Goal: Task Accomplishment & Management: Use online tool/utility

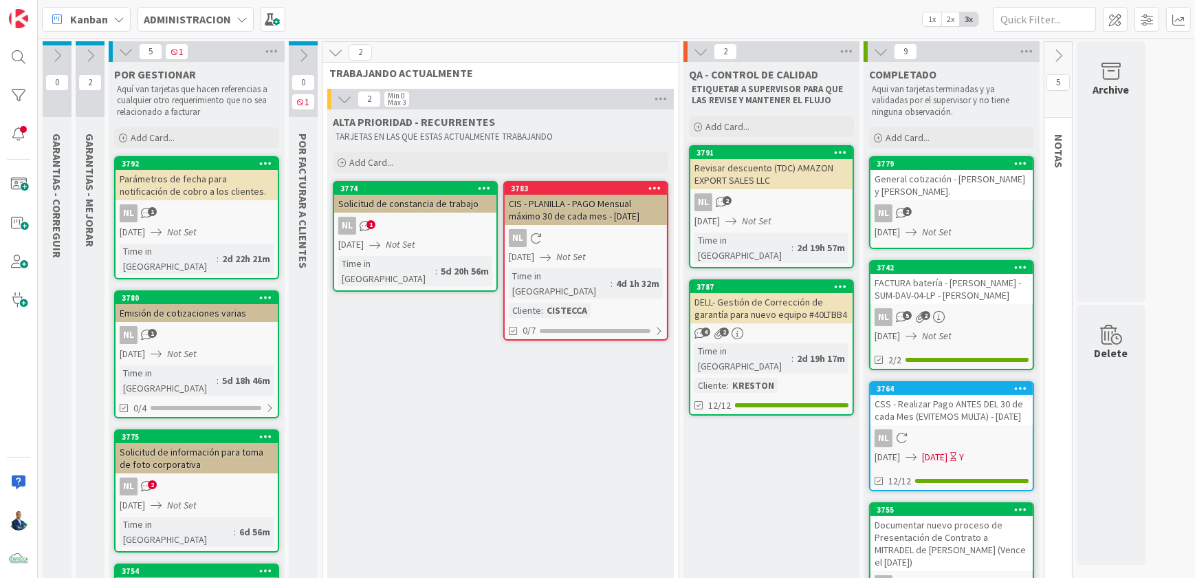
click at [206, 27] on span "ADMINISTRACION" at bounding box center [187, 19] width 87 height 17
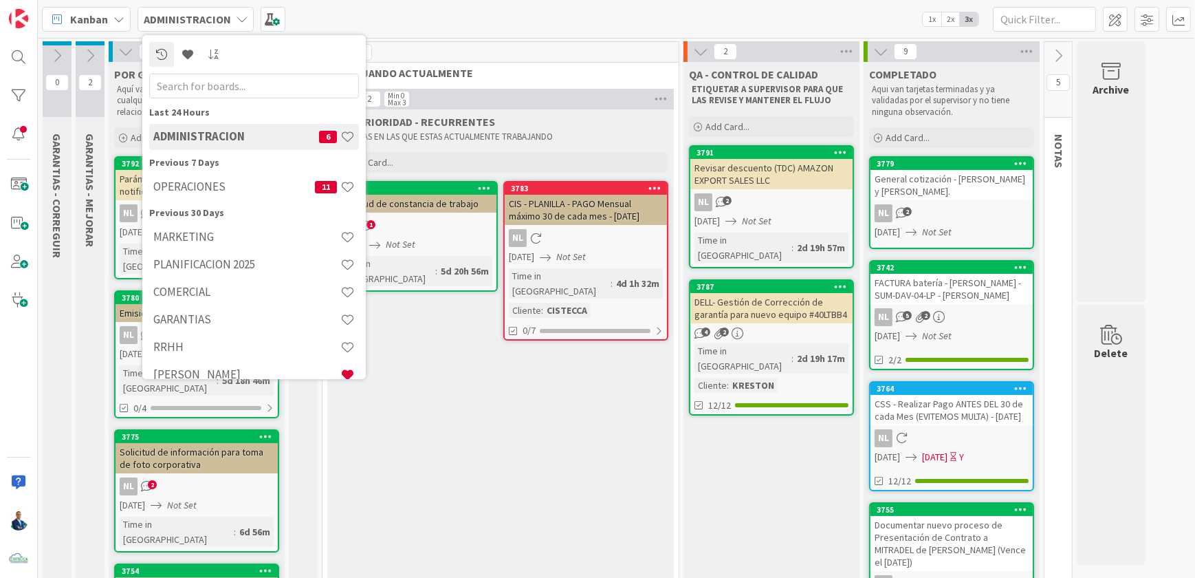
click at [222, 186] on h4 "OPERACIONES" at bounding box center [234, 186] width 162 height 14
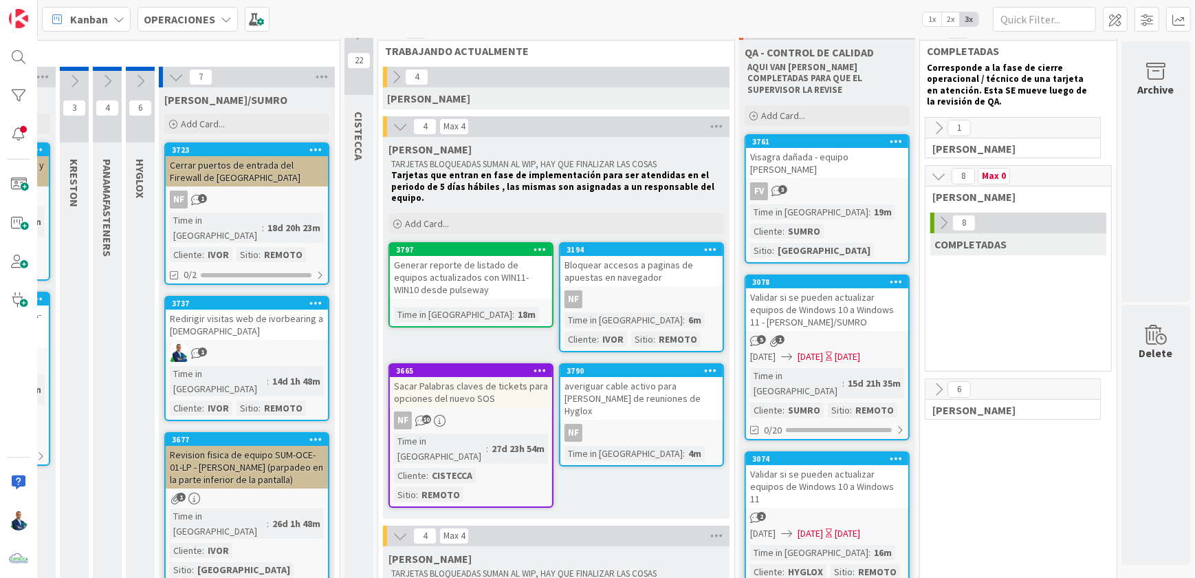
scroll to position [0, 309]
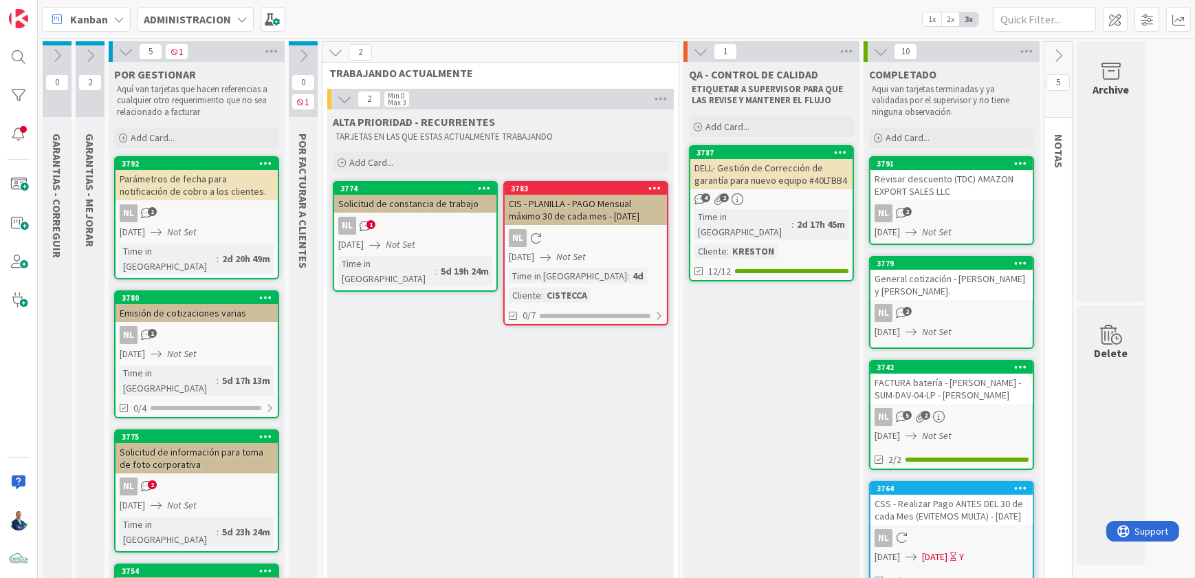
click at [773, 171] on div "DELL- Gestión de Corrección de garantía para nuevo equipo #40LTBB4" at bounding box center [771, 174] width 162 height 30
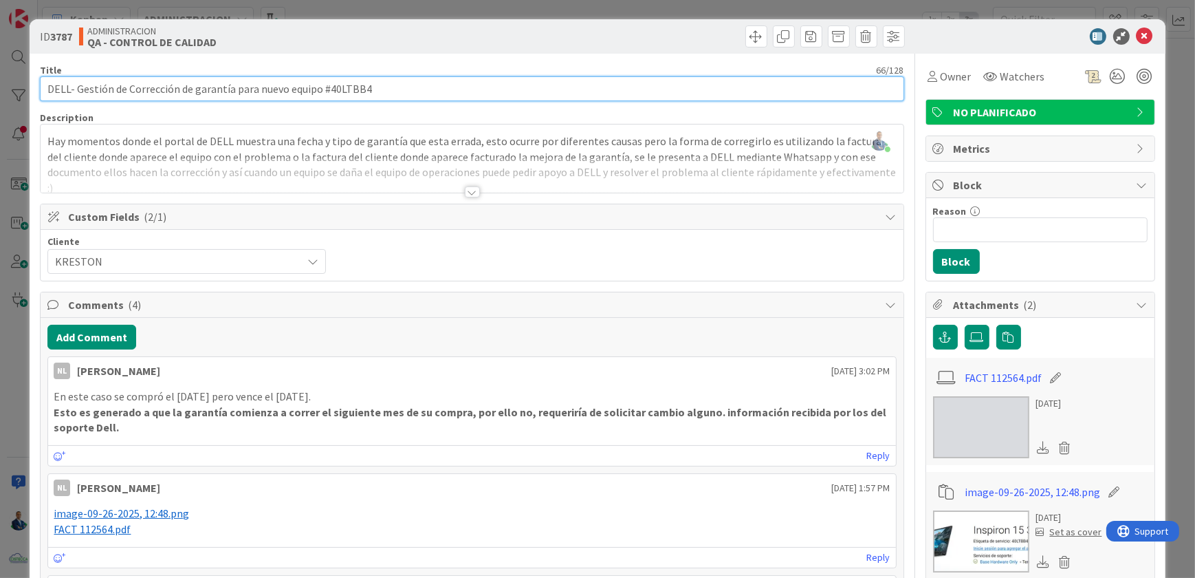
click at [342, 94] on input "DELL- Gestión de Corrección de garantía para nuevo equipo #40LTBB4" at bounding box center [472, 88] width 864 height 25
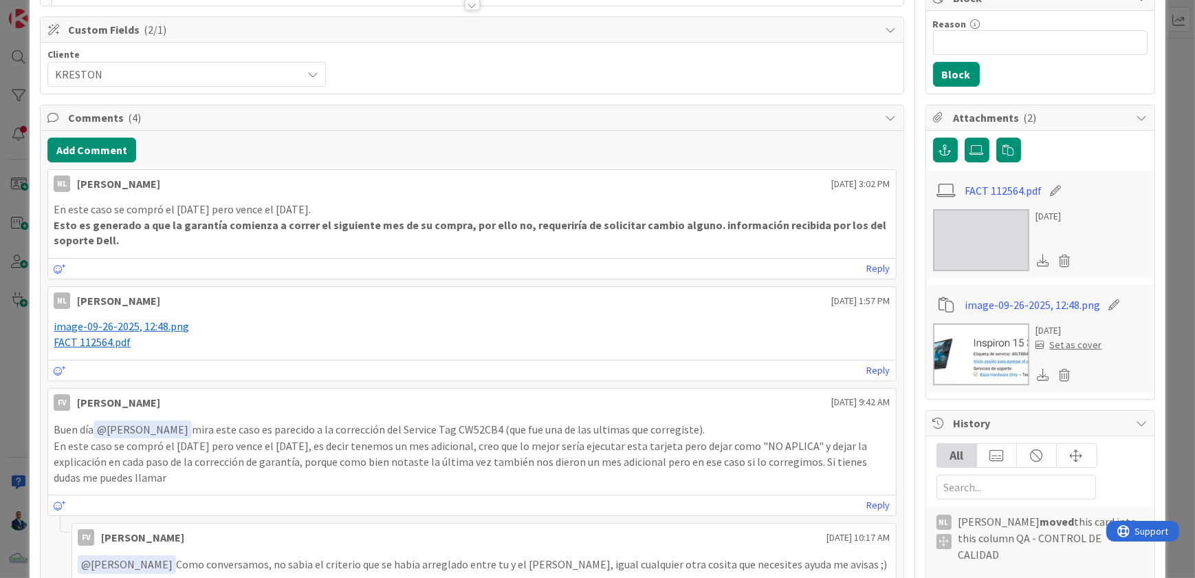
click at [965, 259] on img at bounding box center [981, 240] width 96 height 62
click at [1177, 96] on div "ID 3787 ADMINISTRACION QA - CONTROL DE CALIDAD Title 66 / 128 DELL- Gestión de …" at bounding box center [597, 289] width 1195 height 578
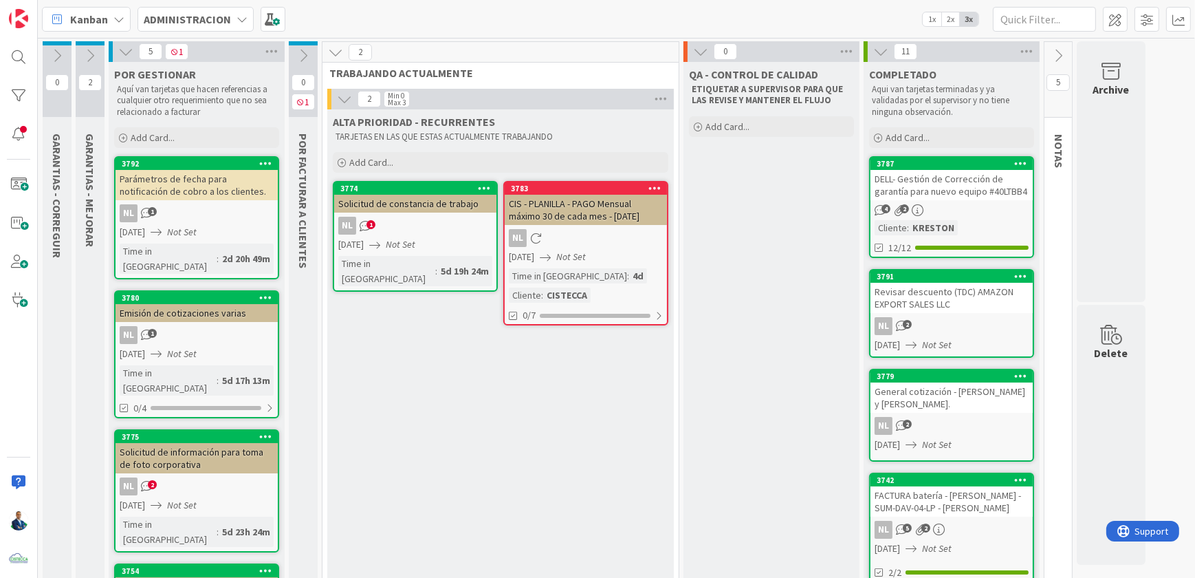
click at [600, 74] on span "TRABAJANDO ACTUALMENTE" at bounding box center [495, 73] width 332 height 14
drag, startPoint x: 556, startPoint y: 136, endPoint x: 329, endPoint y: 118, distance: 227.0
click at [329, 118] on div "ALTA PRIORIDAD - RECURRENTES TARJETAS EN LAS QUE ESTAS ACTUALMENTE TRABAJANDO" at bounding box center [500, 127] width 347 height 36
click at [330, 118] on div "ALTA PRIORIDAD - RECURRENTES TARJETAS EN LAS QUE ESTAS ACTUALMENTE TRABAJANDO" at bounding box center [500, 127] width 347 height 36
drag, startPoint x: 330, startPoint y: 118, endPoint x: 569, endPoint y: 135, distance: 239.8
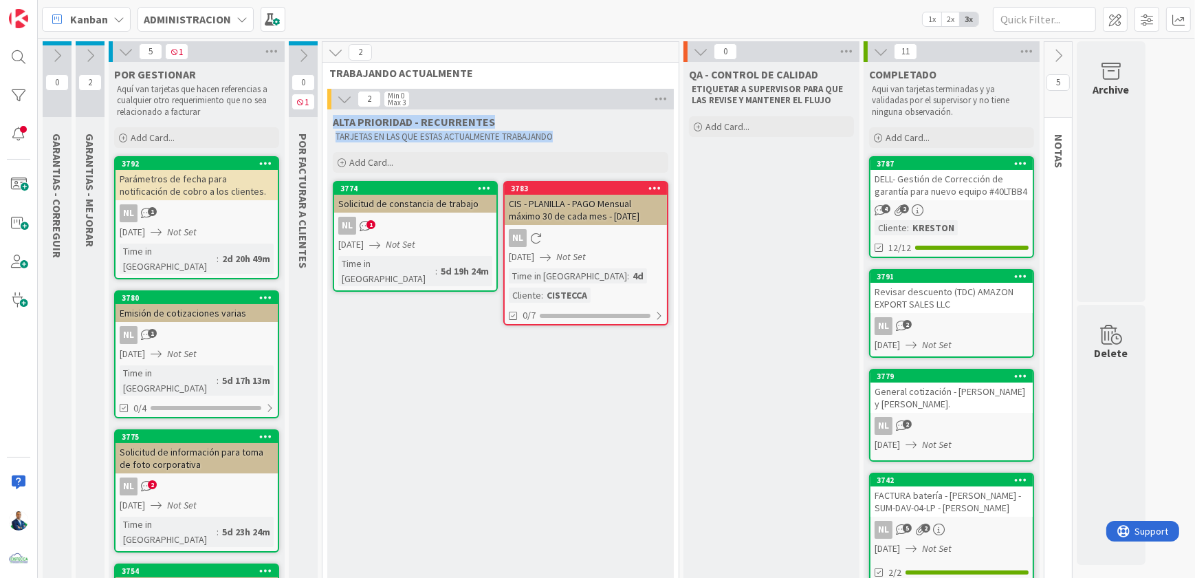
click at [569, 135] on div "ALTA PRIORIDAD - RECURRENTES TARJETAS EN LAS QUE ESTAS ACTUALMENTE TRABAJANDO" at bounding box center [500, 127] width 347 height 36
click at [569, 135] on p "TARJETAS EN LAS QUE ESTAS ACTUALMENTE TRABAJANDO" at bounding box center [501, 136] width 330 height 11
drag, startPoint x: 558, startPoint y: 135, endPoint x: 333, endPoint y: 127, distance: 225.6
click at [333, 127] on div "ALTA PRIORIDAD - RECURRENTES TARJETAS EN LAS QUE ESTAS ACTUALMENTE TRABAJANDO" at bounding box center [500, 127] width 347 height 36
click at [553, 140] on p "TARJETAS EN LAS QUE ESTAS ACTUALMENTE TRABAJANDO" at bounding box center [501, 136] width 330 height 11
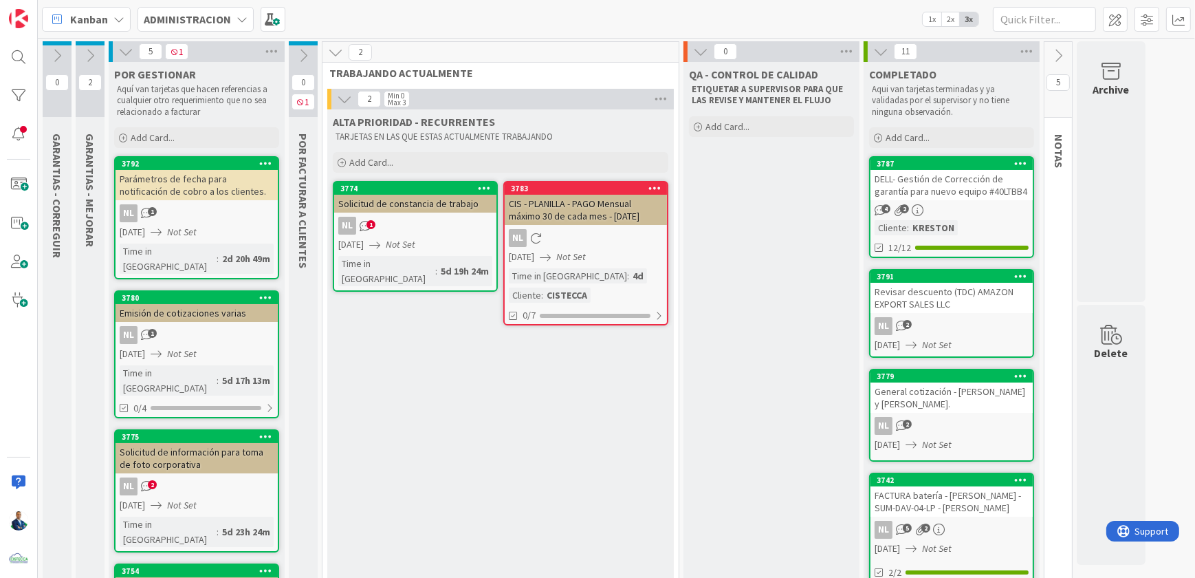
click at [308, 56] on icon at bounding box center [303, 55] width 15 height 15
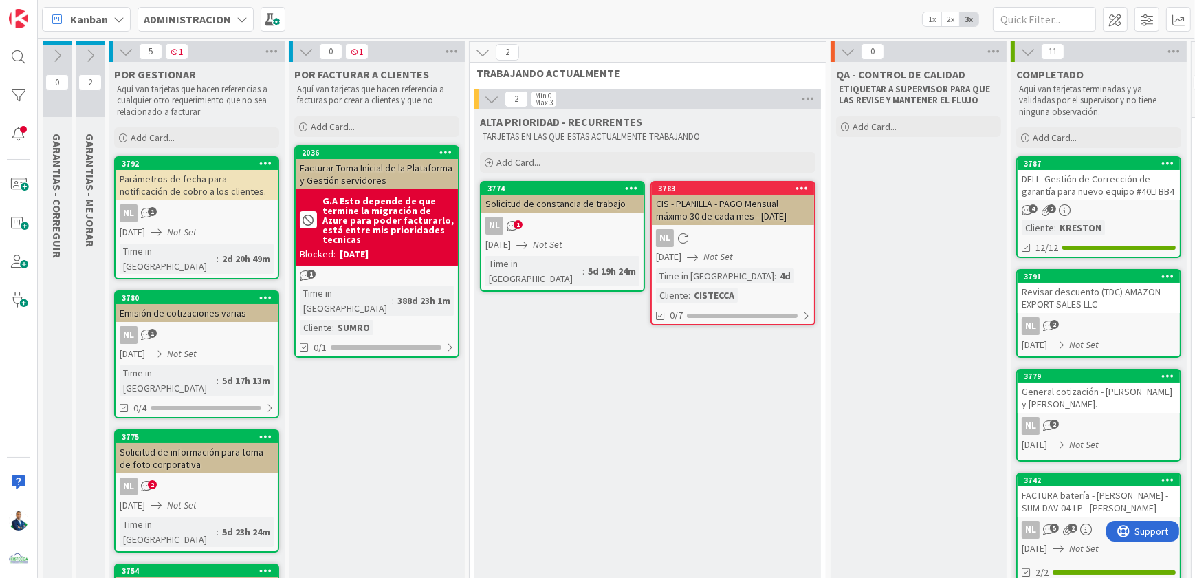
click at [483, 55] on icon at bounding box center [482, 52] width 15 height 15
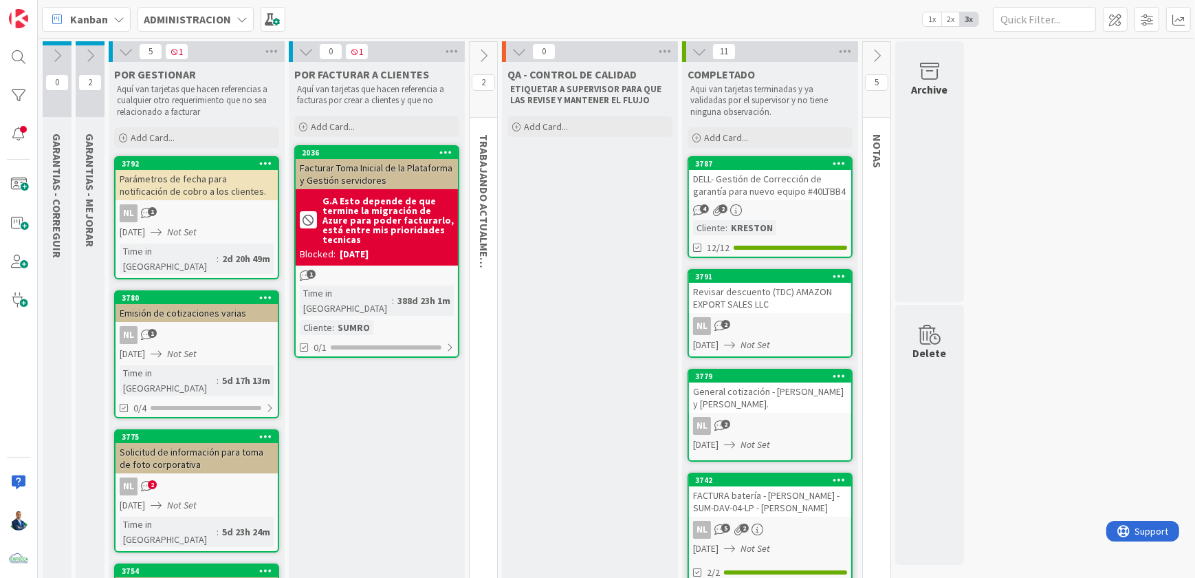
click at [307, 55] on icon at bounding box center [305, 51] width 15 height 15
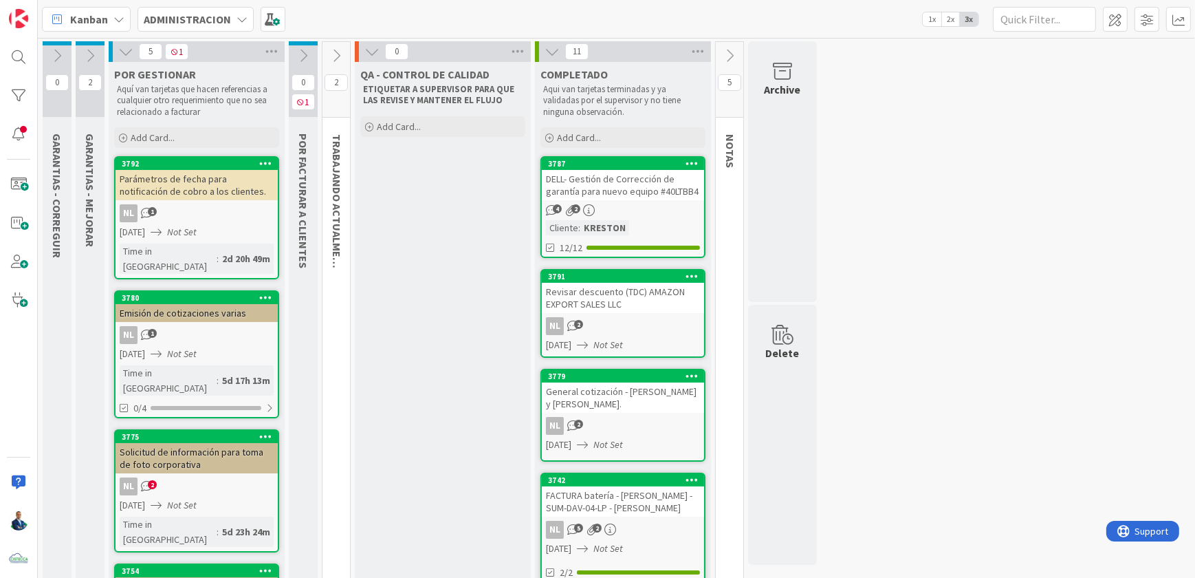
click at [222, 304] on div "Emisión de cotizaciones varias" at bounding box center [197, 313] width 162 height 18
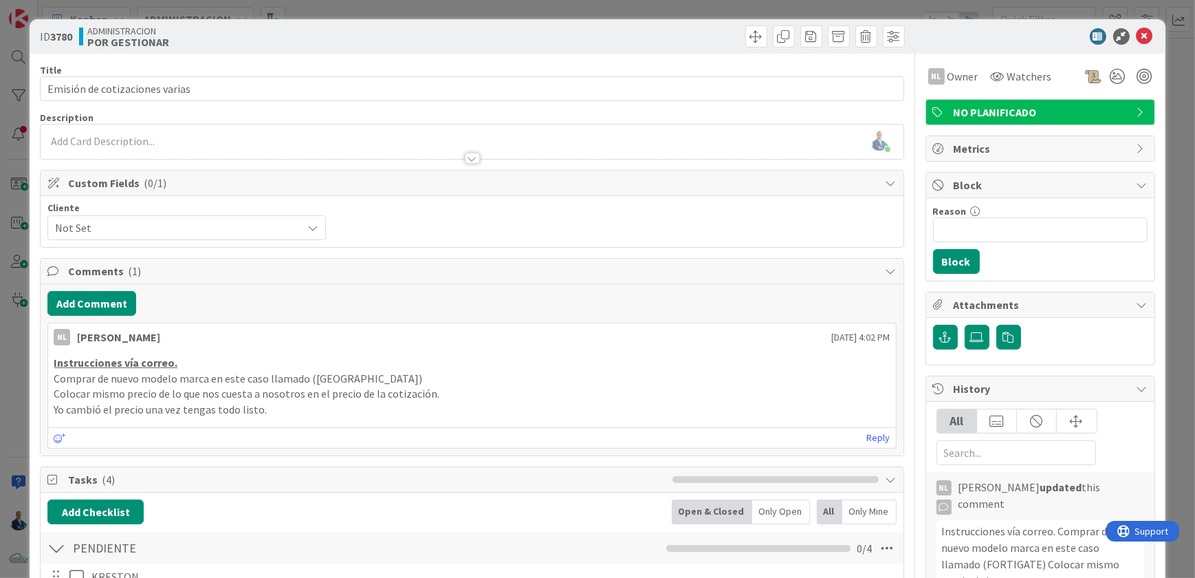
scroll to position [187, 0]
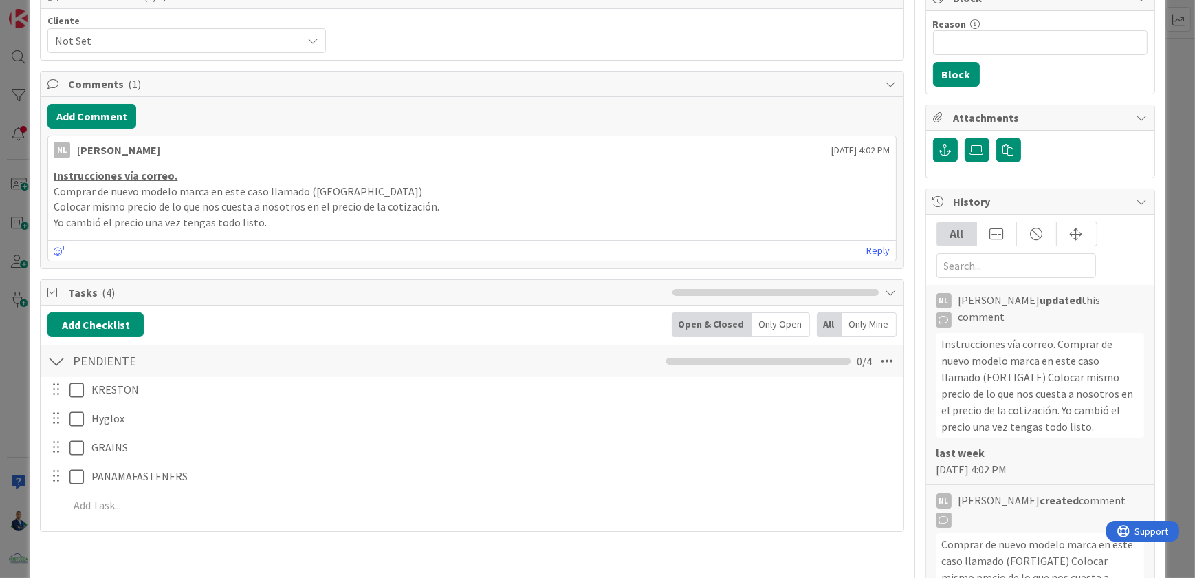
click at [1163, 144] on div "ID 3780 ADMINISTRACION POR GESTIONAR Title 31 / 128 Emisión de cotizaciones var…" at bounding box center [597, 289] width 1195 height 578
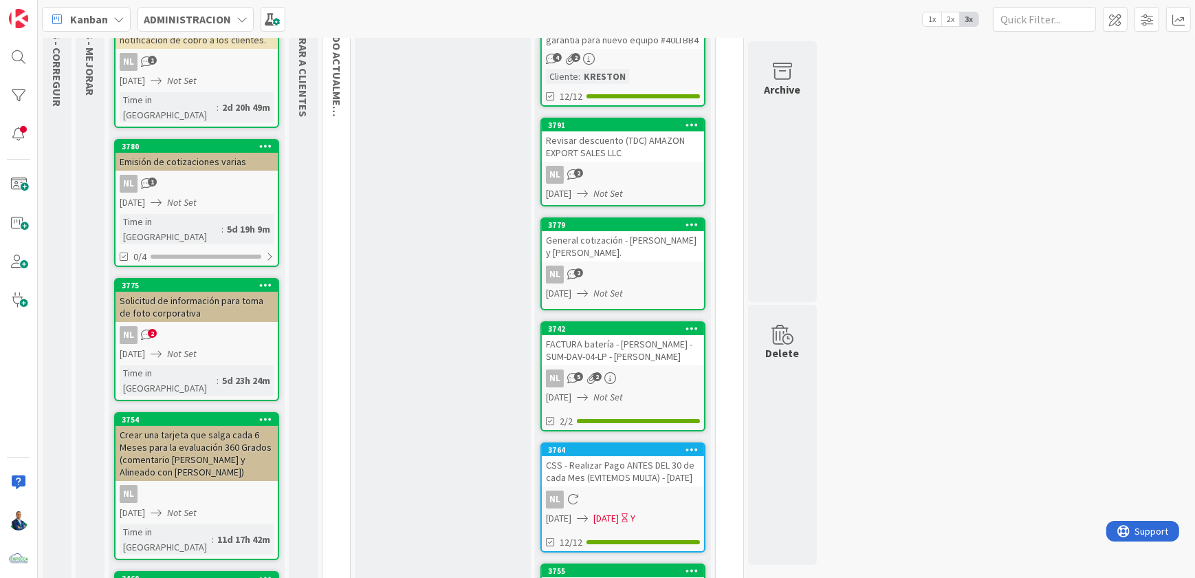
scroll to position [187, 0]
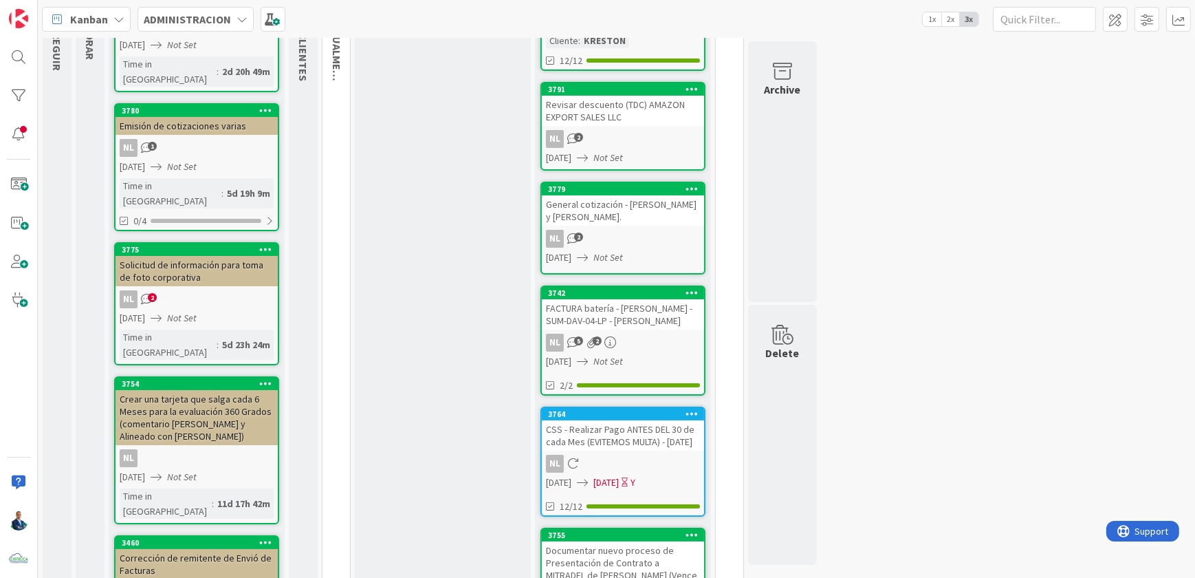
click at [190, 256] on div "Solicitud de información para toma de foto corporativa" at bounding box center [197, 271] width 162 height 30
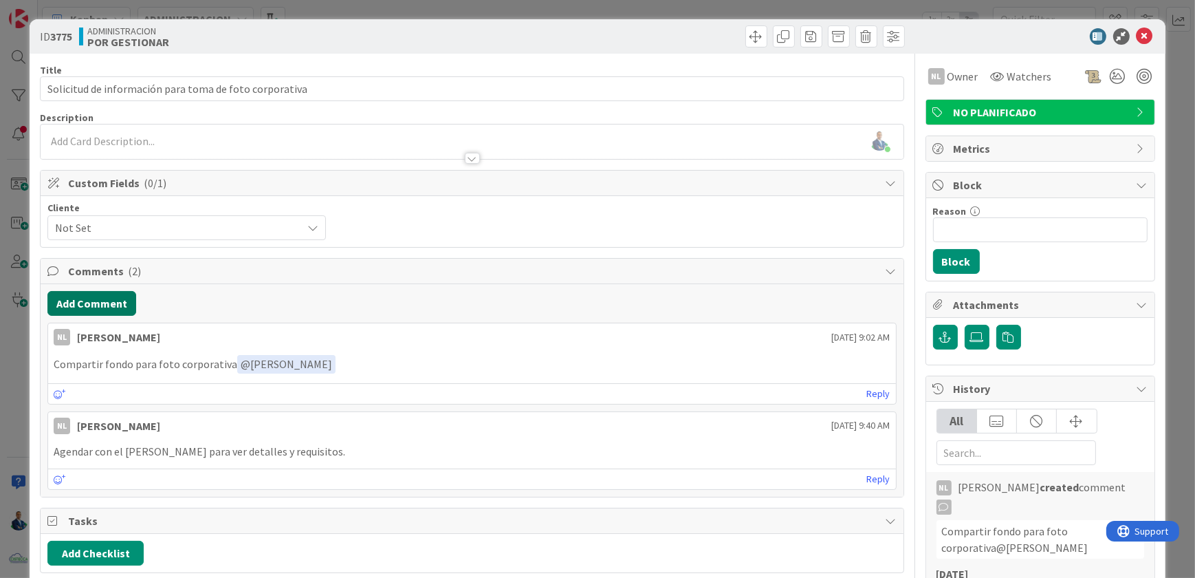
click at [96, 314] on button "Add Comment" at bounding box center [91, 303] width 89 height 25
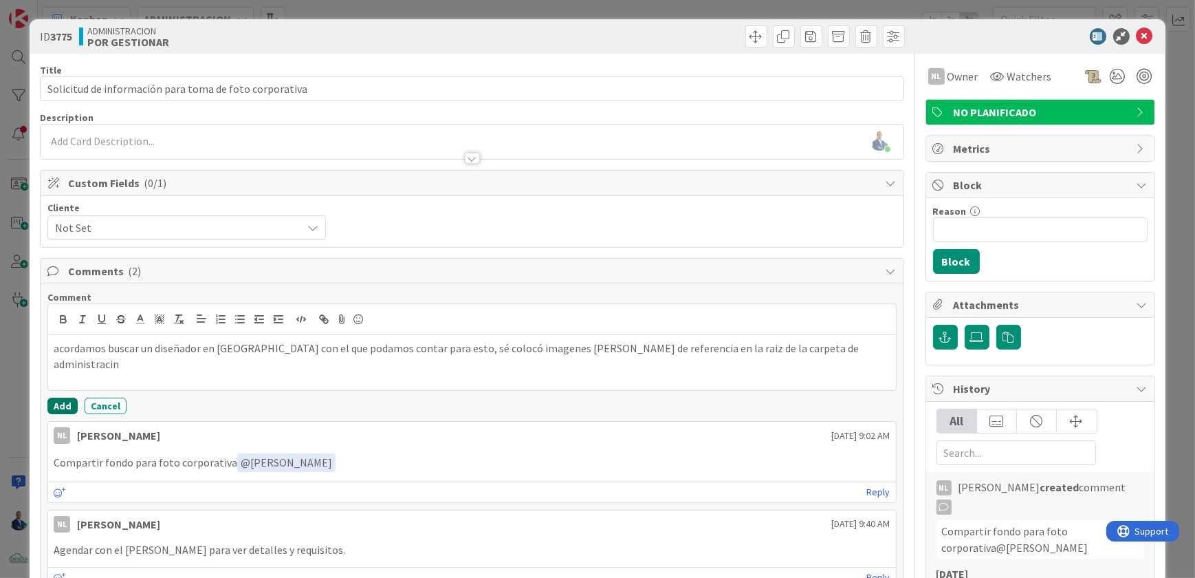
click at [58, 407] on button "Add" at bounding box center [62, 405] width 30 height 17
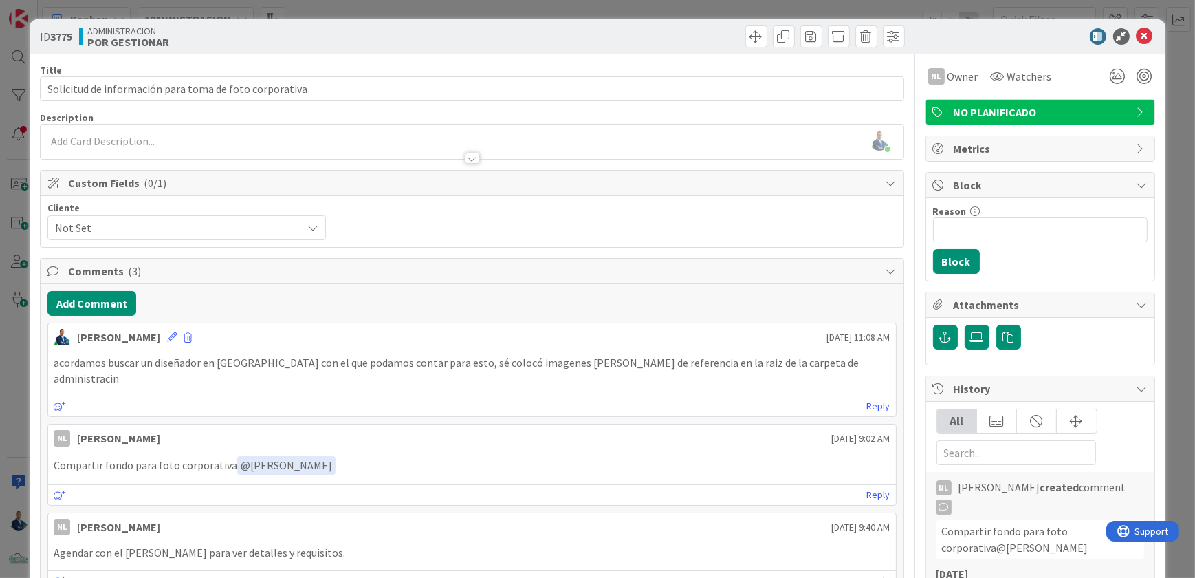
click at [1161, 221] on div "ID 3775 ADMINISTRACION POR GESTIONAR Title 56 / 128 Solicitud de información pa…" at bounding box center [597, 289] width 1195 height 578
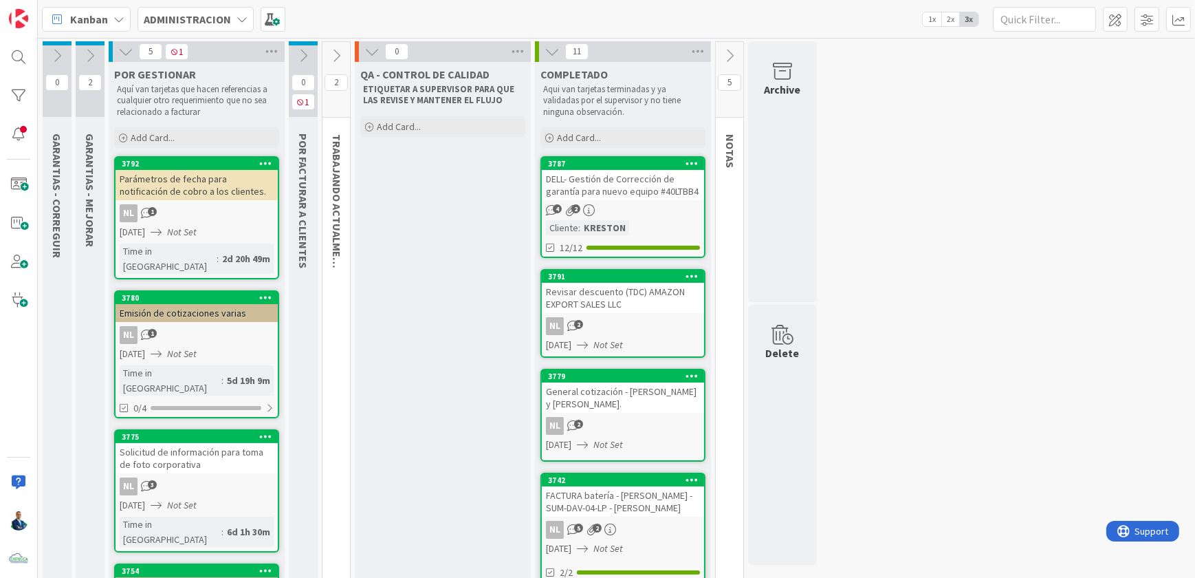
click at [336, 52] on icon at bounding box center [336, 55] width 15 height 15
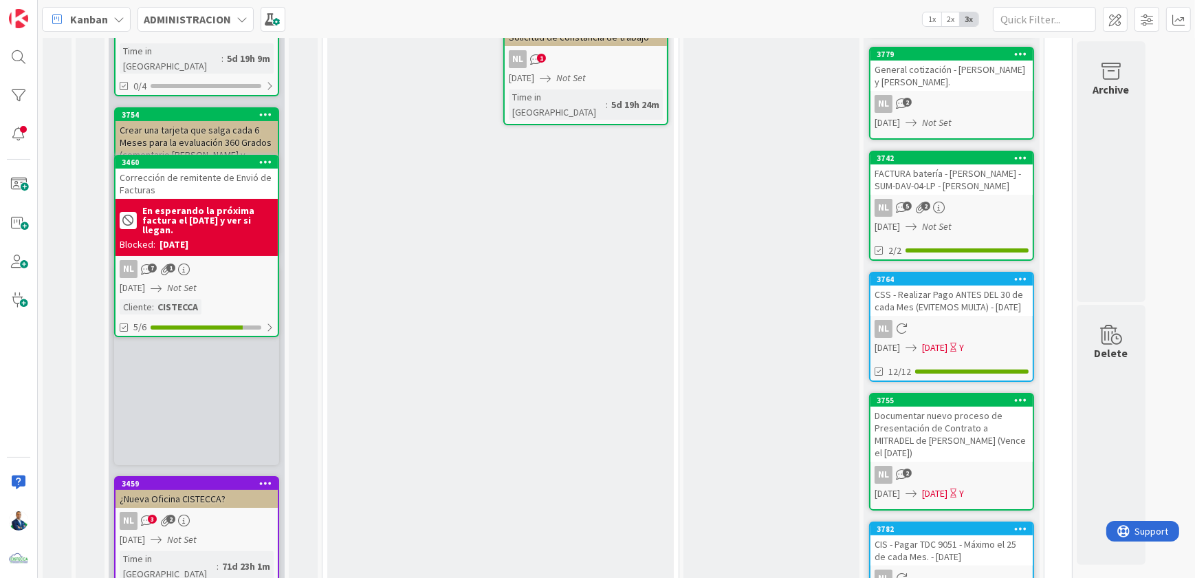
scroll to position [311, 0]
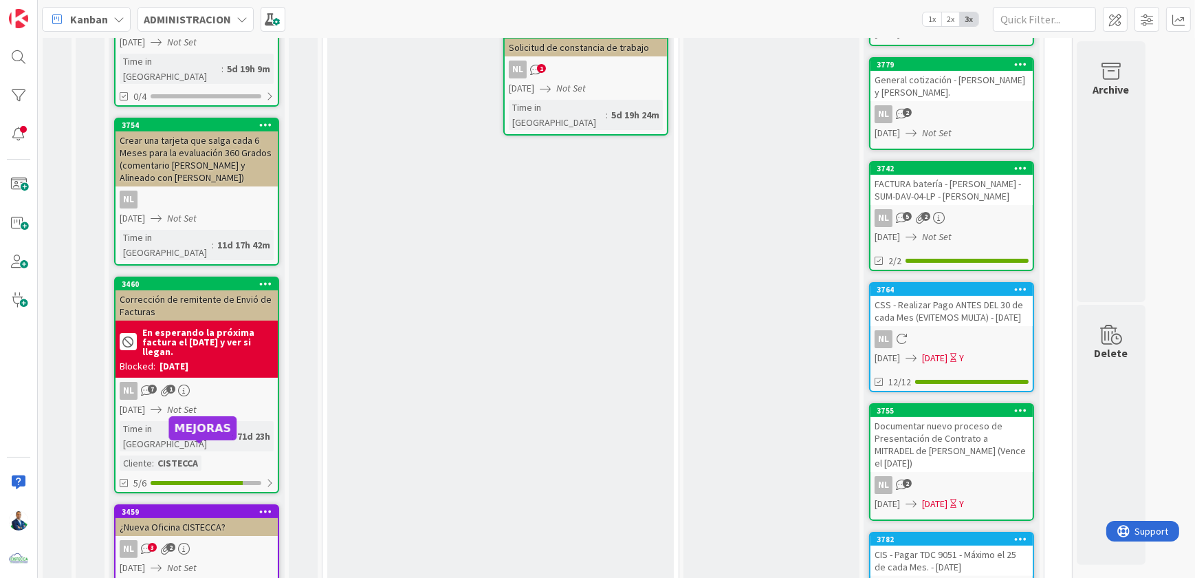
click at [184, 507] on div "3459" at bounding box center [200, 512] width 156 height 10
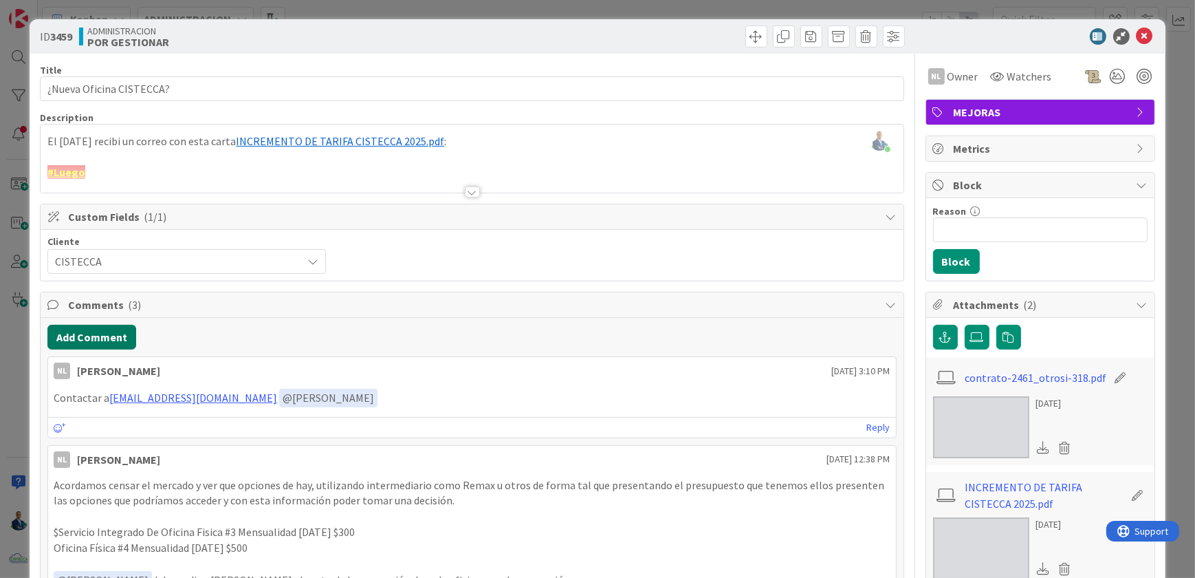
click at [93, 334] on button "Add Comment" at bounding box center [91, 337] width 89 height 25
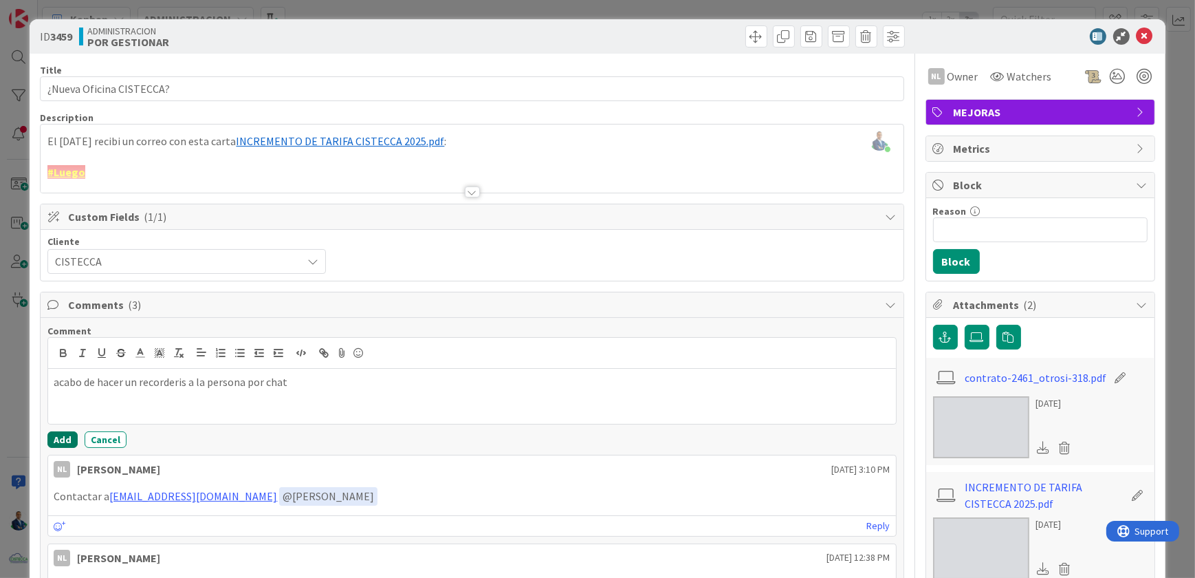
click at [58, 445] on button "Add" at bounding box center [62, 439] width 30 height 17
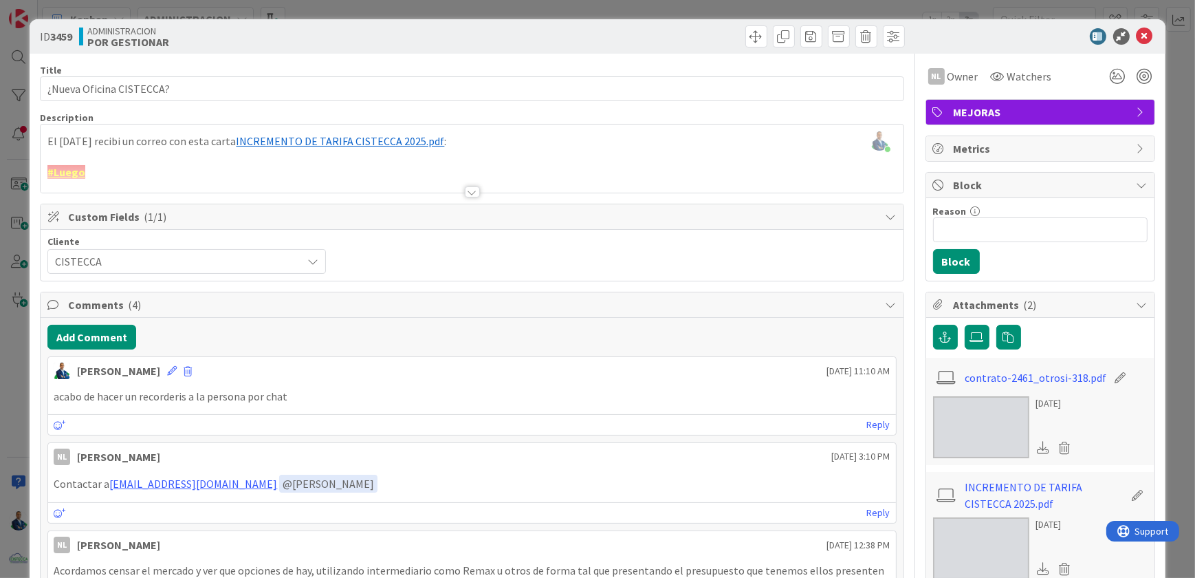
click at [1169, 268] on div "ID 3459 ADMINISTRACION POR GESTIONAR Title 24 / 128 ¿Nueva Oficina CISTECCA? De…" at bounding box center [597, 289] width 1195 height 578
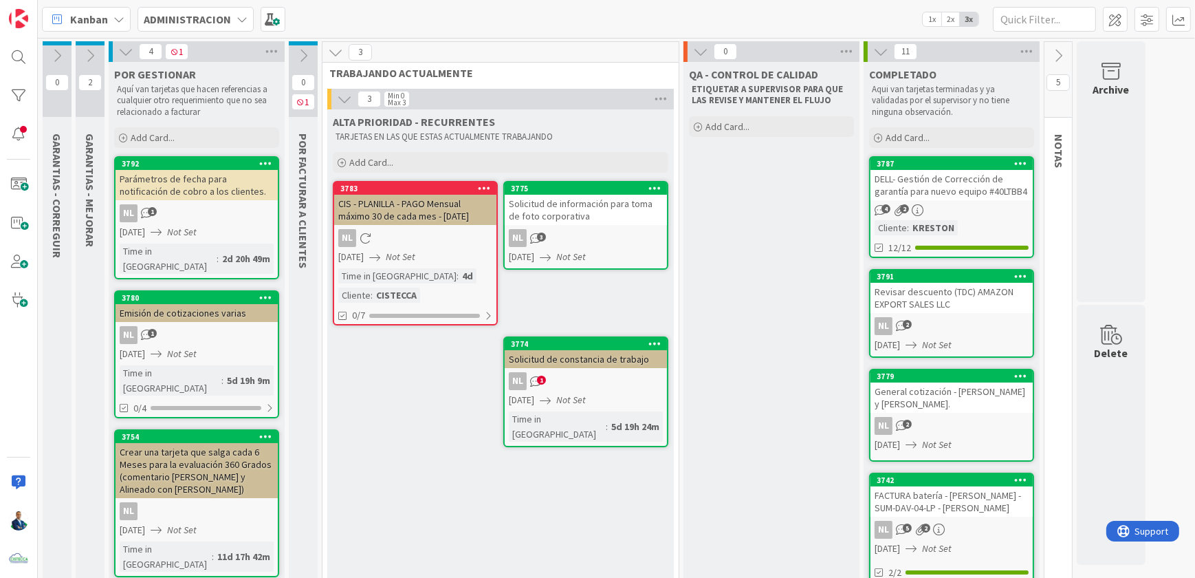
click at [97, 45] on button at bounding box center [90, 55] width 29 height 21
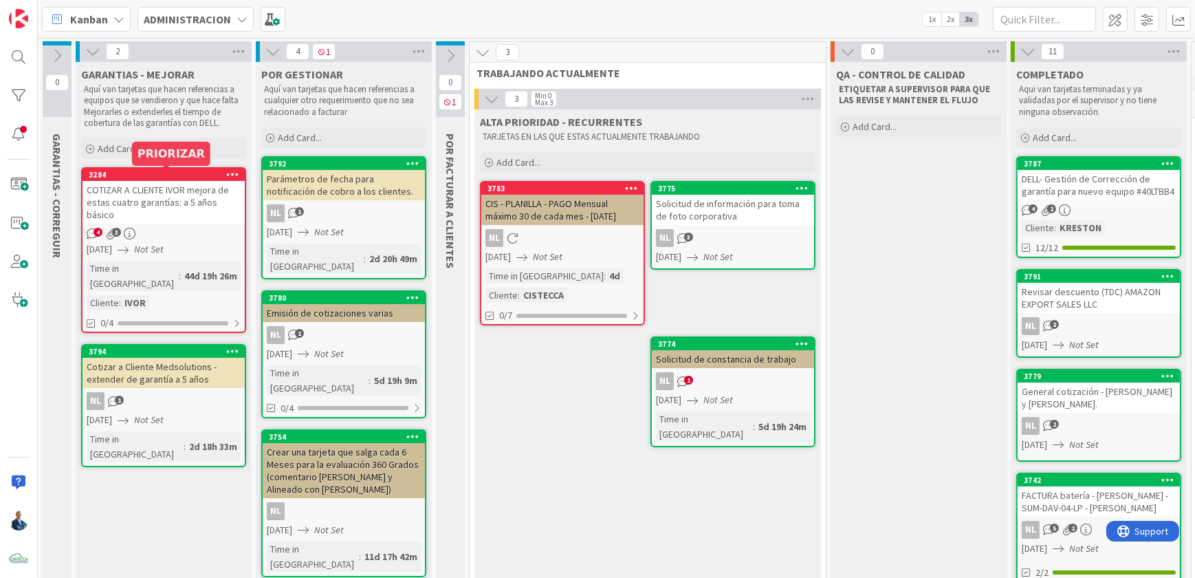
click at [184, 173] on div "3284" at bounding box center [167, 175] width 156 height 10
